Goal: Check status

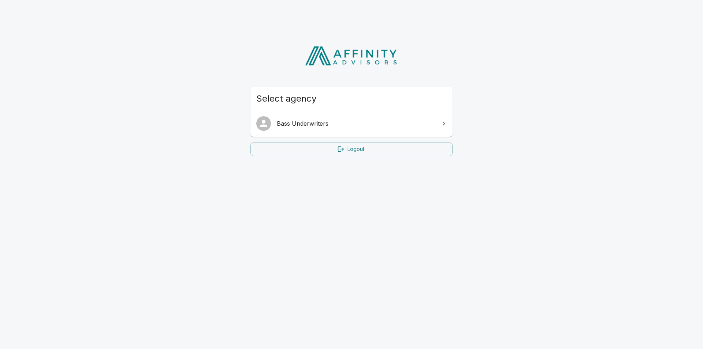
click at [310, 120] on span "Bass Underwriters" at bounding box center [356, 123] width 158 height 9
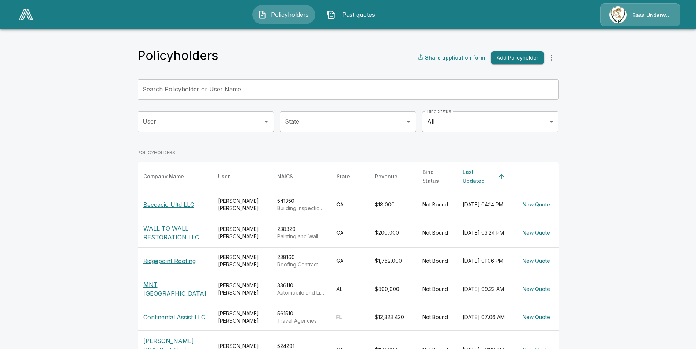
click at [170, 231] on p "WALL TO WALL RESTORATION LLC" at bounding box center [174, 233] width 63 height 18
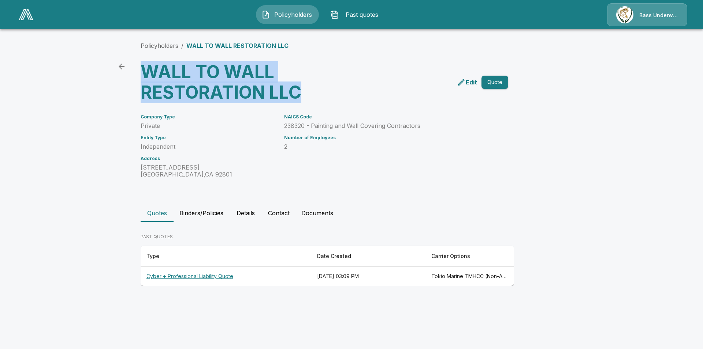
drag, startPoint x: 281, startPoint y: 92, endPoint x: 144, endPoint y: 70, distance: 138.6
click at [144, 70] on h3 "WALL TO WALL RESTORATION LLC" at bounding box center [231, 82] width 181 height 41
copy h3 "WALL TO WALL RESTORATION LLC"
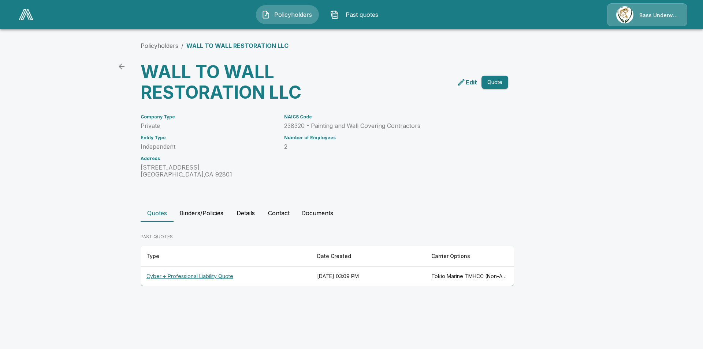
click at [188, 274] on th "Cyber + Professional Liability Quote" at bounding box center [226, 276] width 171 height 19
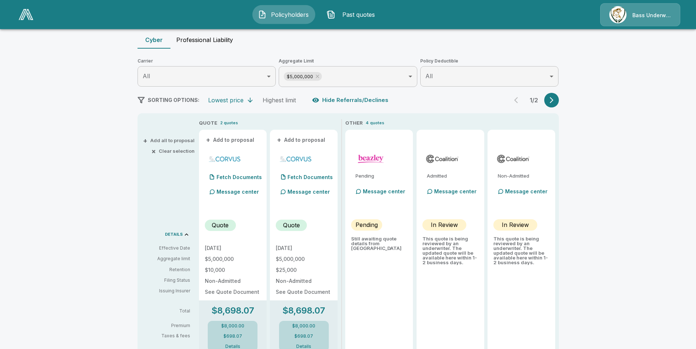
scroll to position [106, 0]
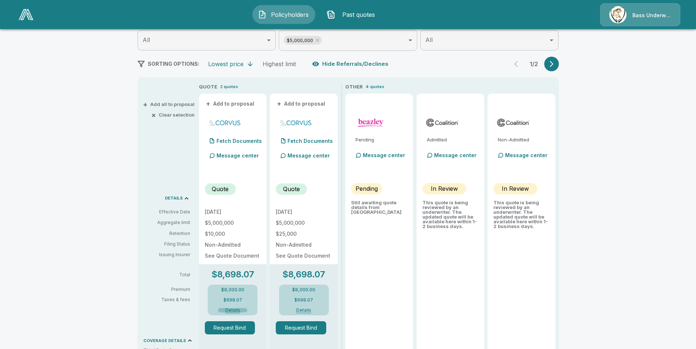
click at [240, 312] on button "Details" at bounding box center [232, 311] width 29 height 4
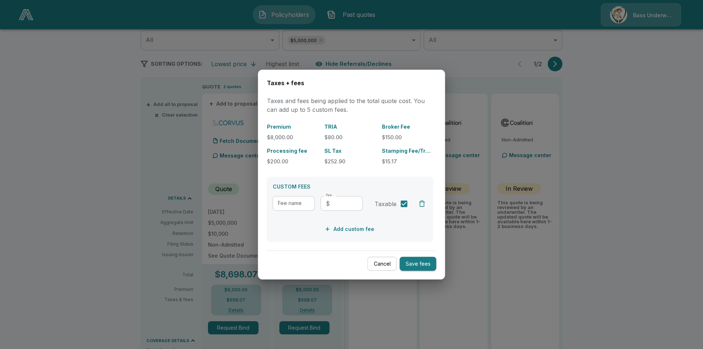
click at [390, 261] on button "Cancel" at bounding box center [381, 264] width 29 height 14
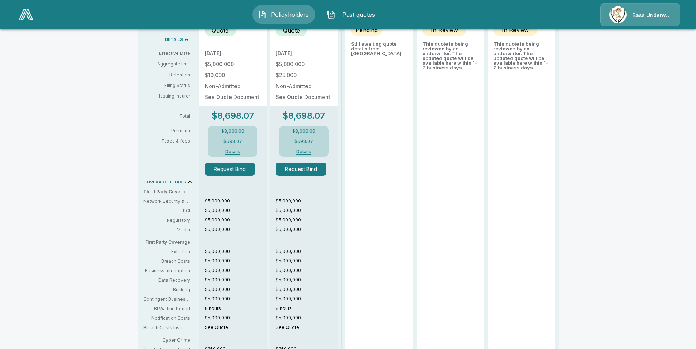
scroll to position [246, 0]
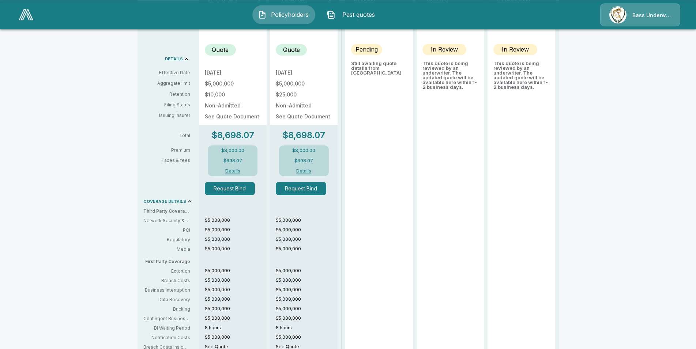
click at [225, 53] on p "Quote" at bounding box center [220, 49] width 17 height 9
click at [223, 52] on p "Quote" at bounding box center [220, 49] width 17 height 9
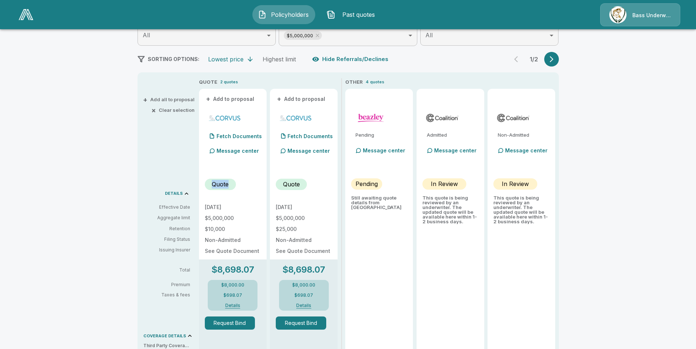
scroll to position [94, 0]
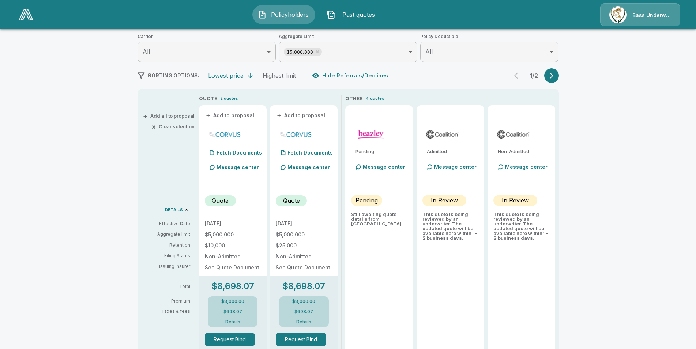
click at [158, 203] on div "+ Add all to proposal × Clear selection DETAILS Effective Date Aggregate limit …" at bounding box center [167, 334] width 59 height 478
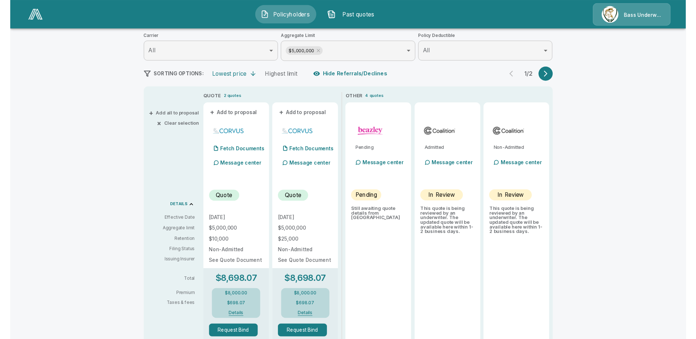
scroll to position [57, 0]
